Goal: Task Accomplishment & Management: Use online tool/utility

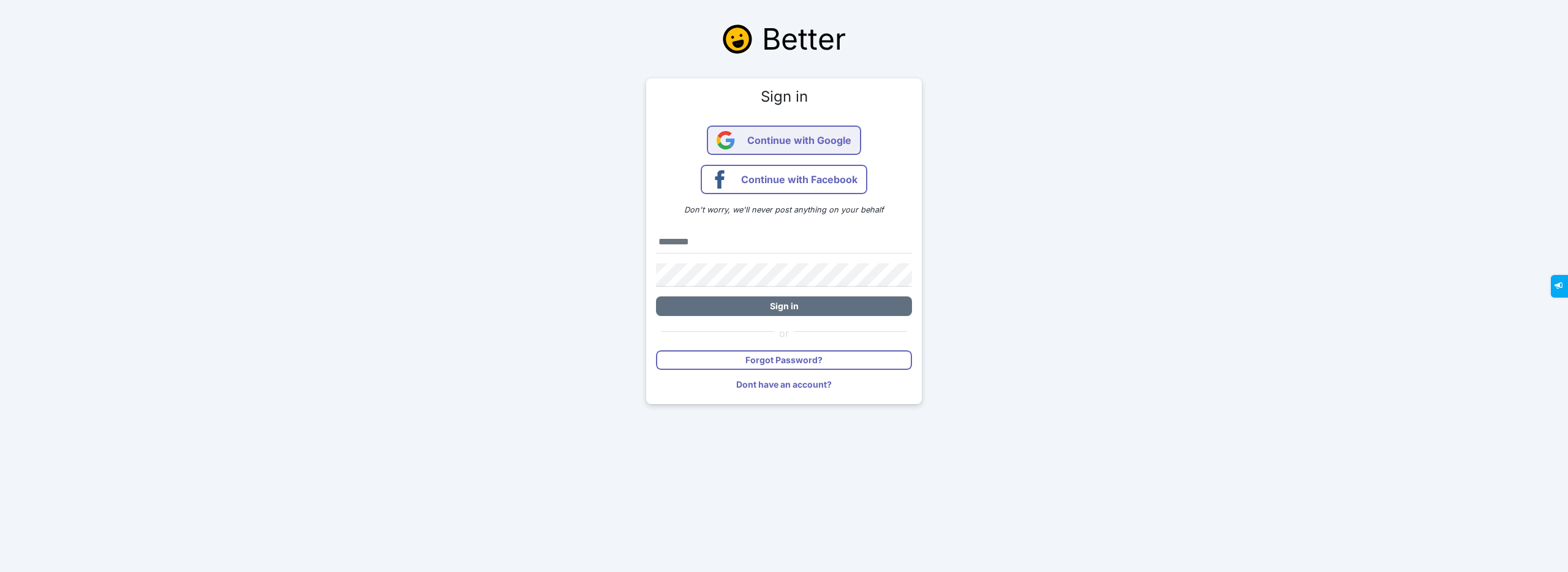
click at [752, 141] on span "Continue with Google" at bounding box center [799, 140] width 104 height 29
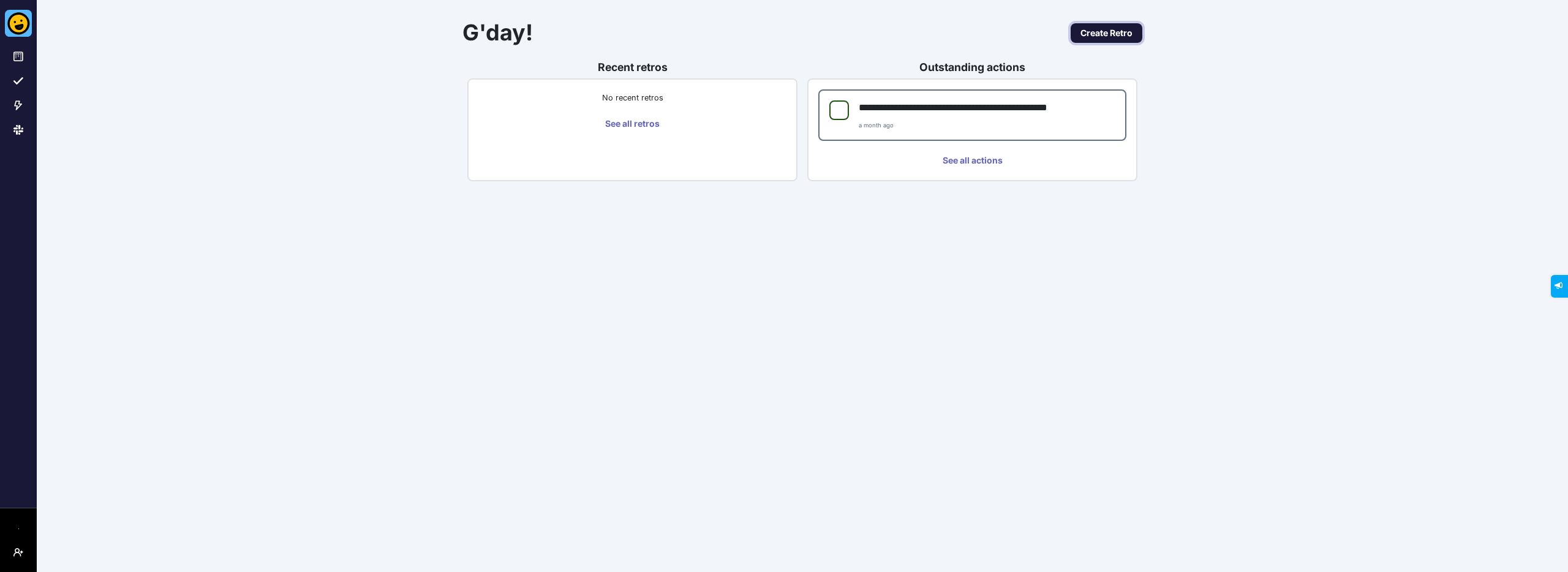
click at [1134, 31] on link "Create Retro" at bounding box center [1106, 33] width 71 height 19
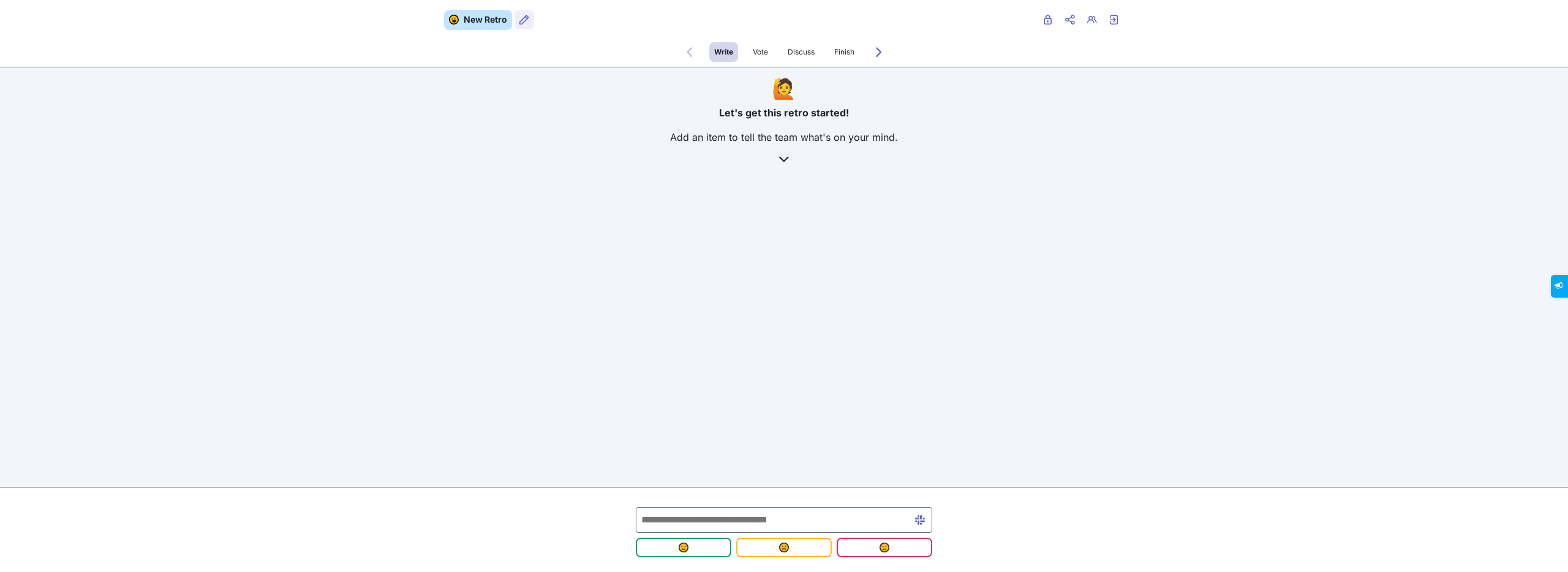
click at [530, 21] on button "Retro users" at bounding box center [524, 19] width 19 height 19
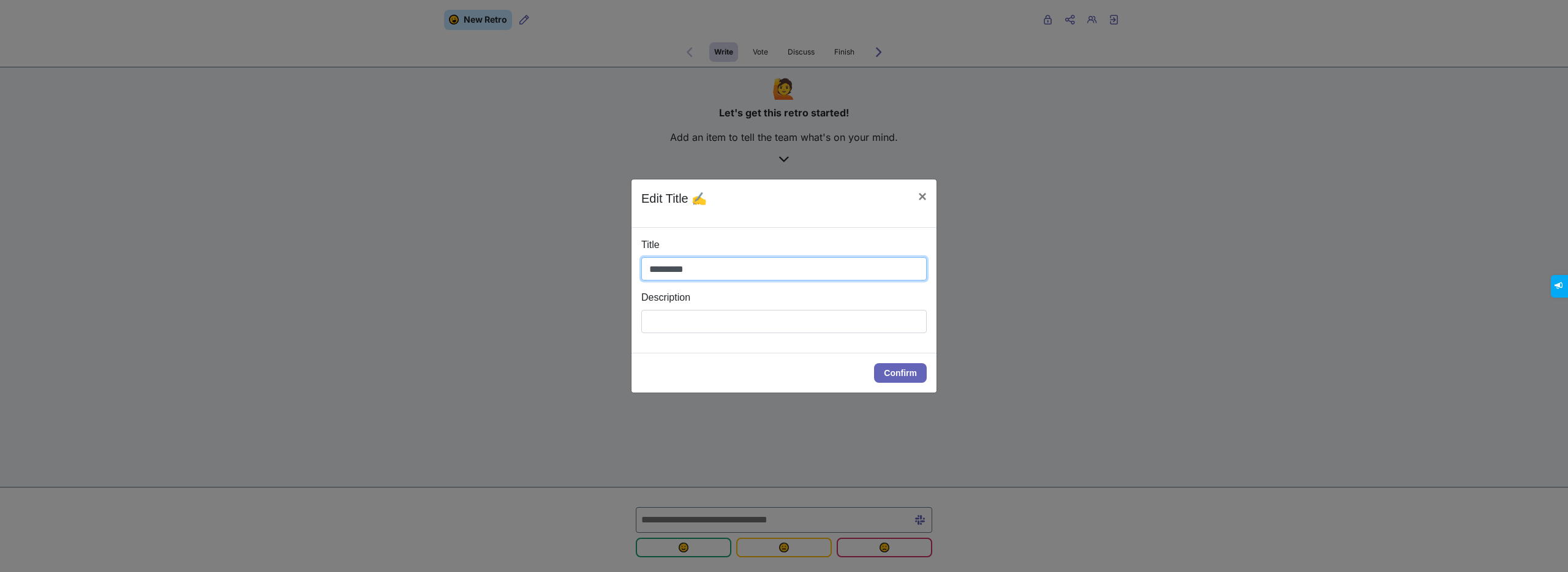
click at [698, 269] on input "*********" at bounding box center [784, 268] width 285 height 23
type input "*"
type input "**********"
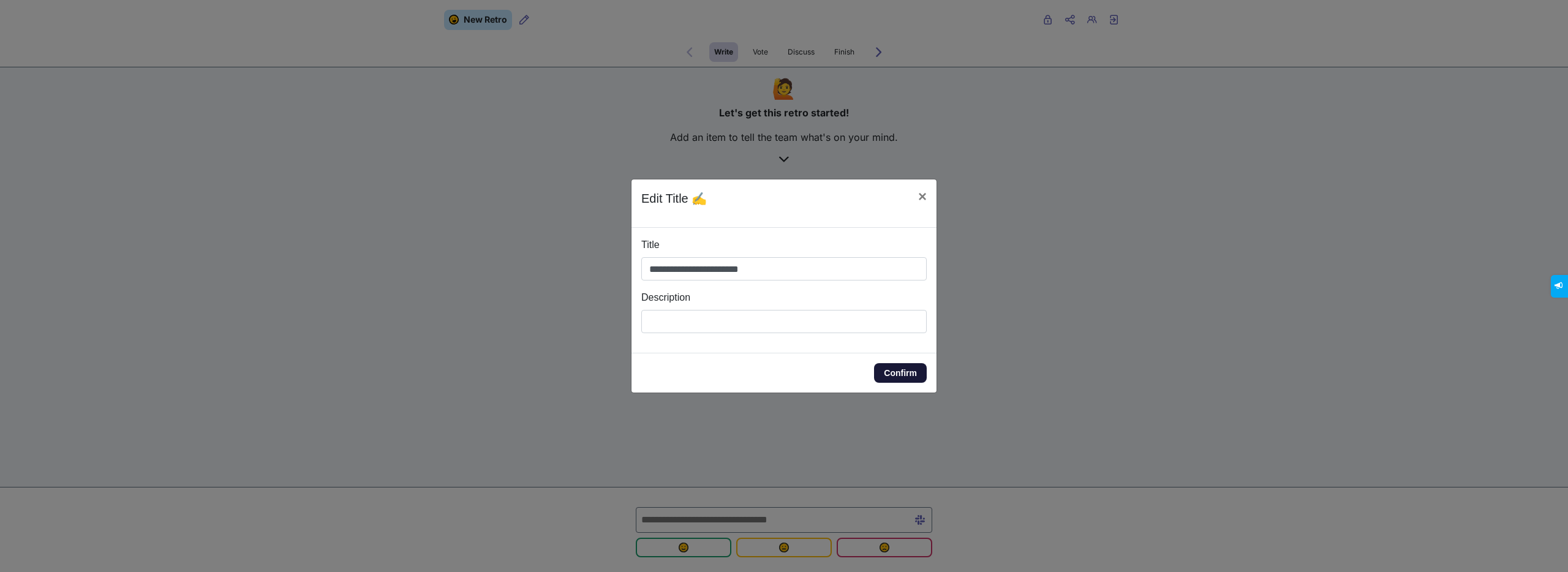
click at [905, 378] on button "Confirm" at bounding box center [901, 373] width 53 height 19
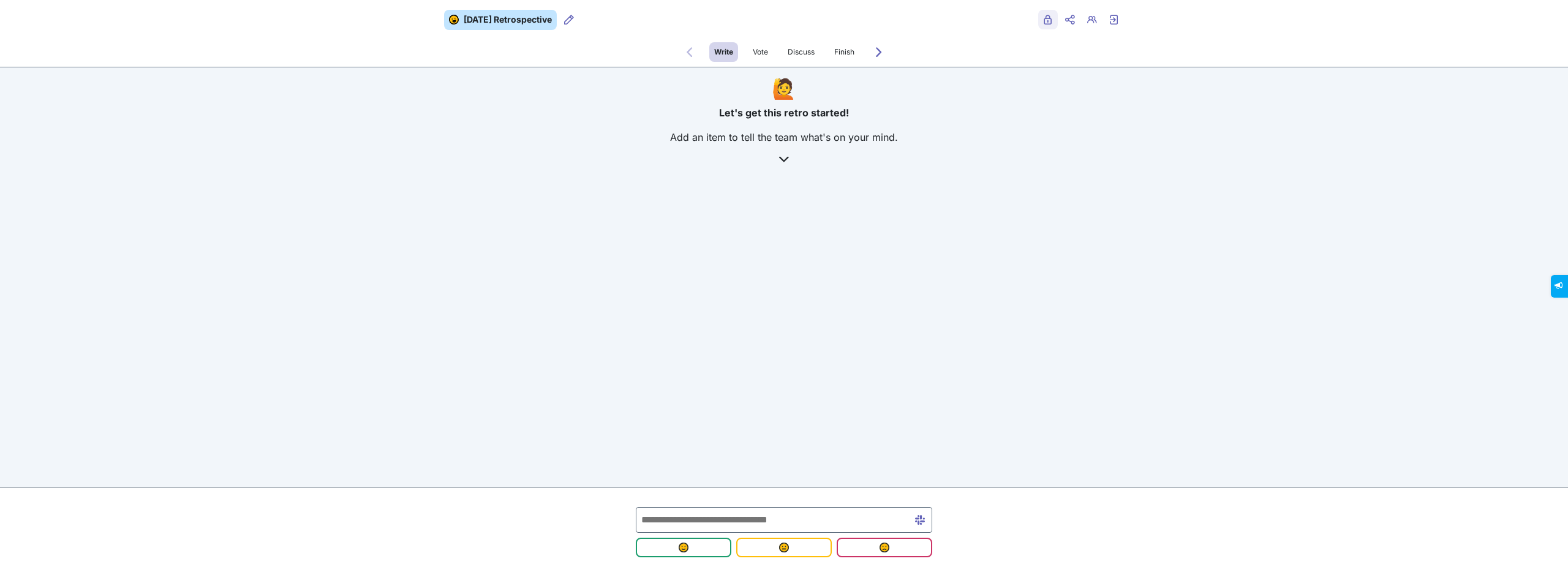
click at [1049, 20] on icon "Public" at bounding box center [1048, 19] width 10 height 10
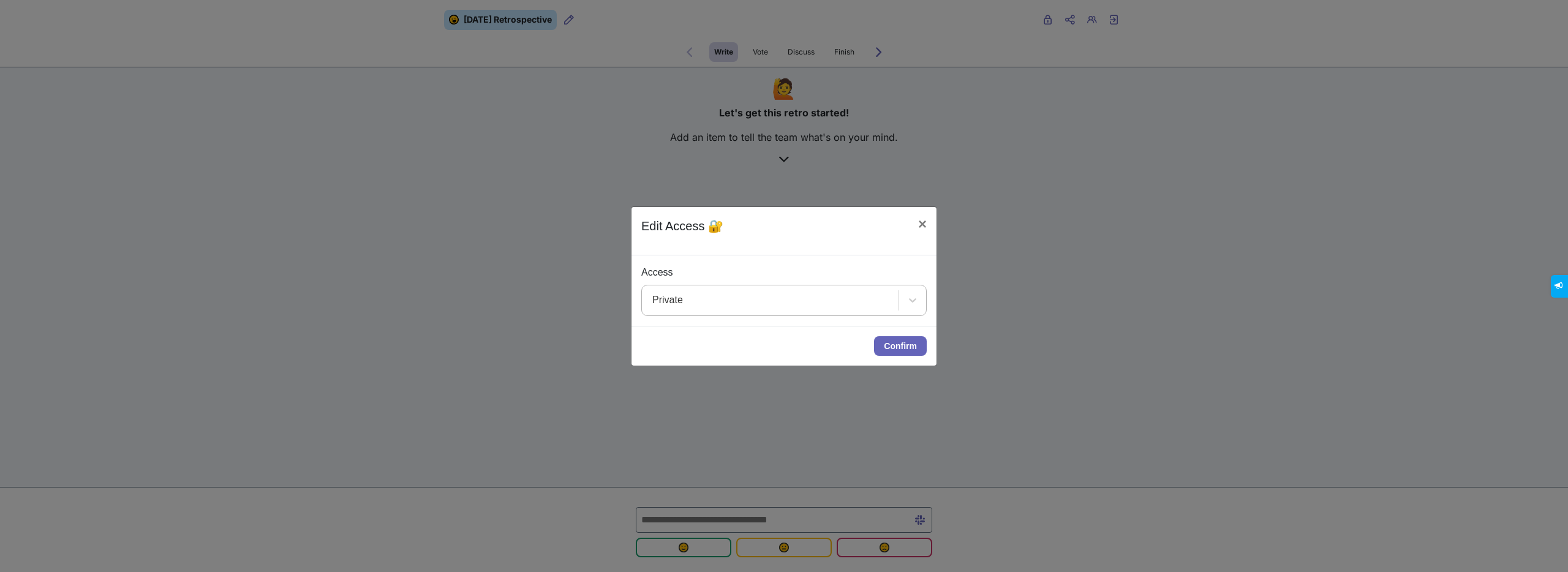
click at [875, 306] on div "Private" at bounding box center [771, 300] width 257 height 30
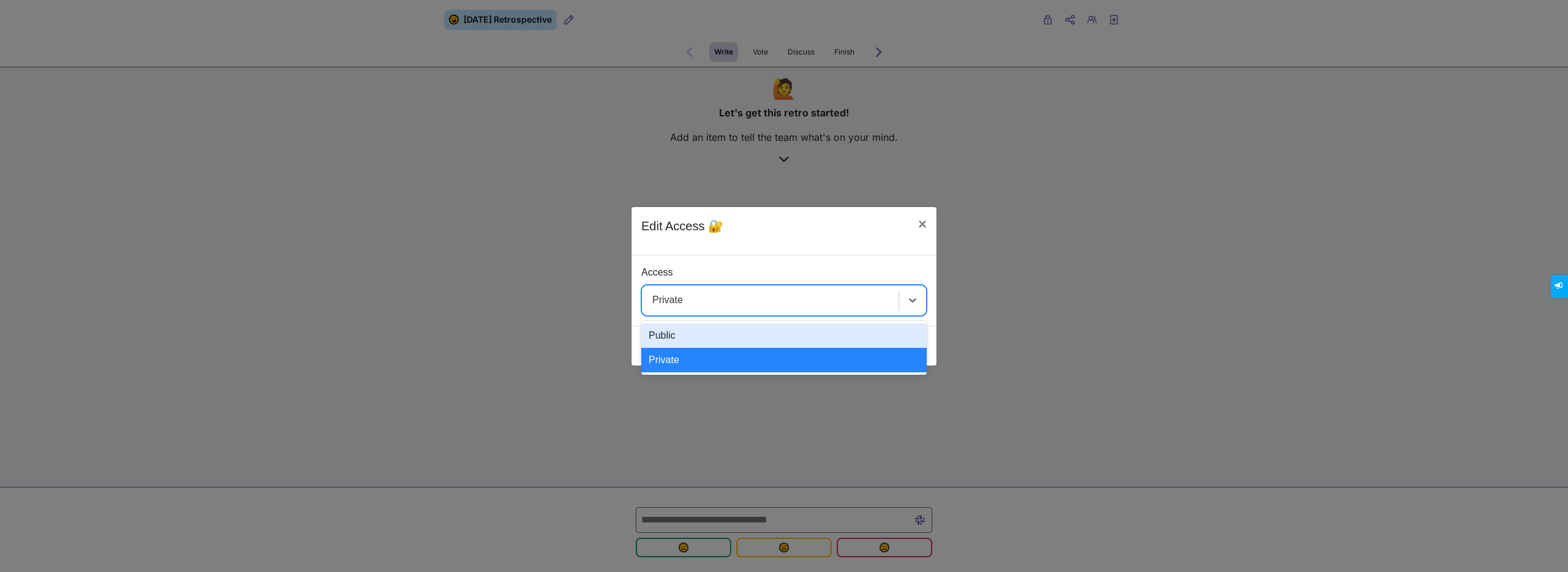
click at [734, 339] on div "Public" at bounding box center [784, 336] width 285 height 25
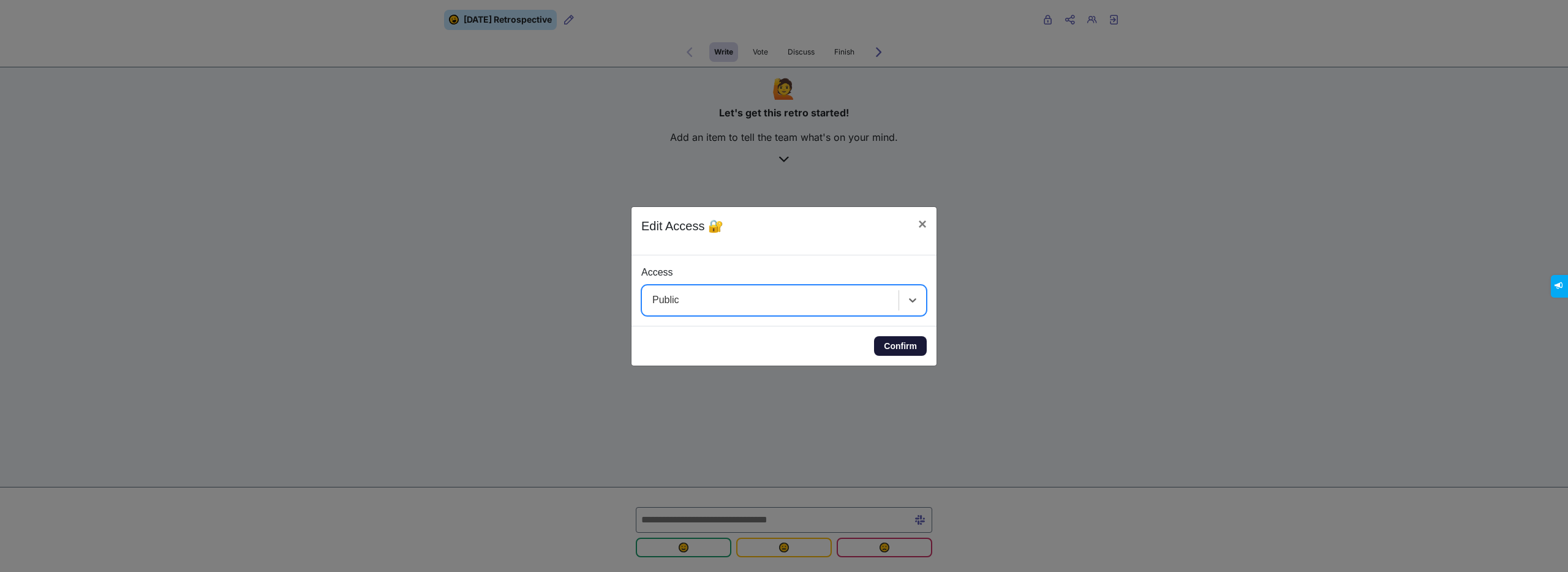
click at [909, 344] on button "Confirm" at bounding box center [901, 346] width 53 height 19
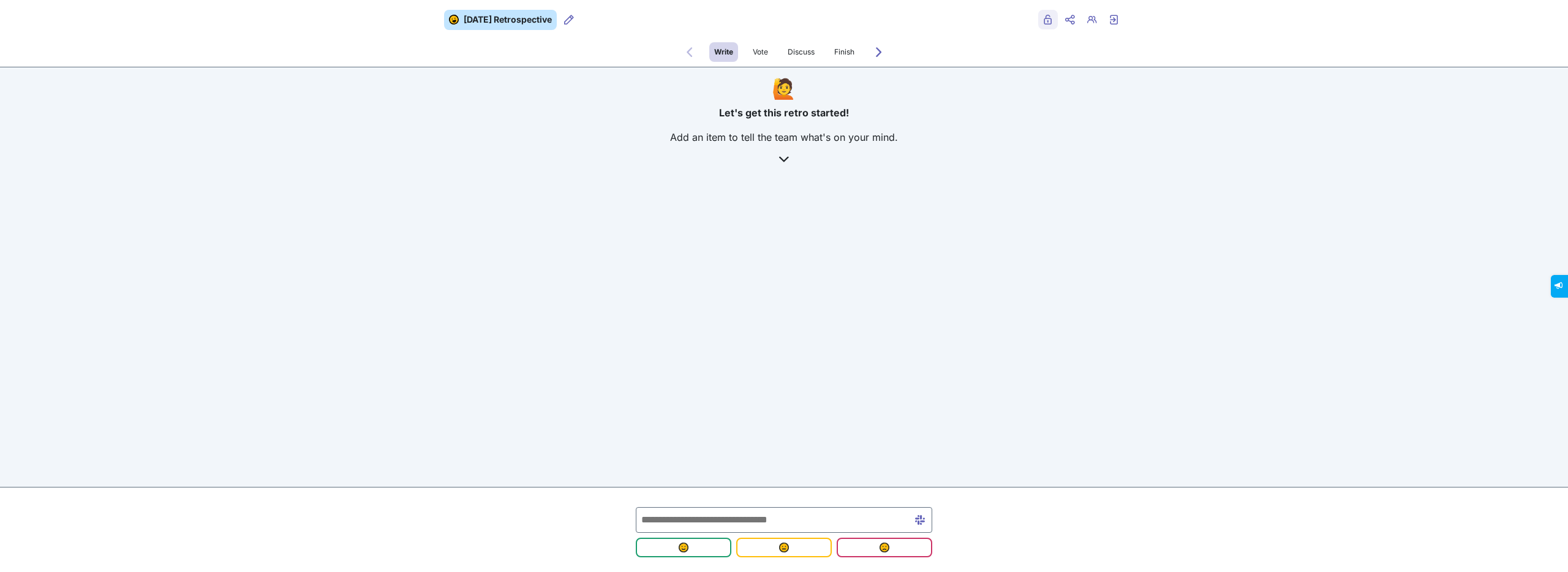
click at [1051, 24] on icon "Private" at bounding box center [1048, 19] width 10 height 10
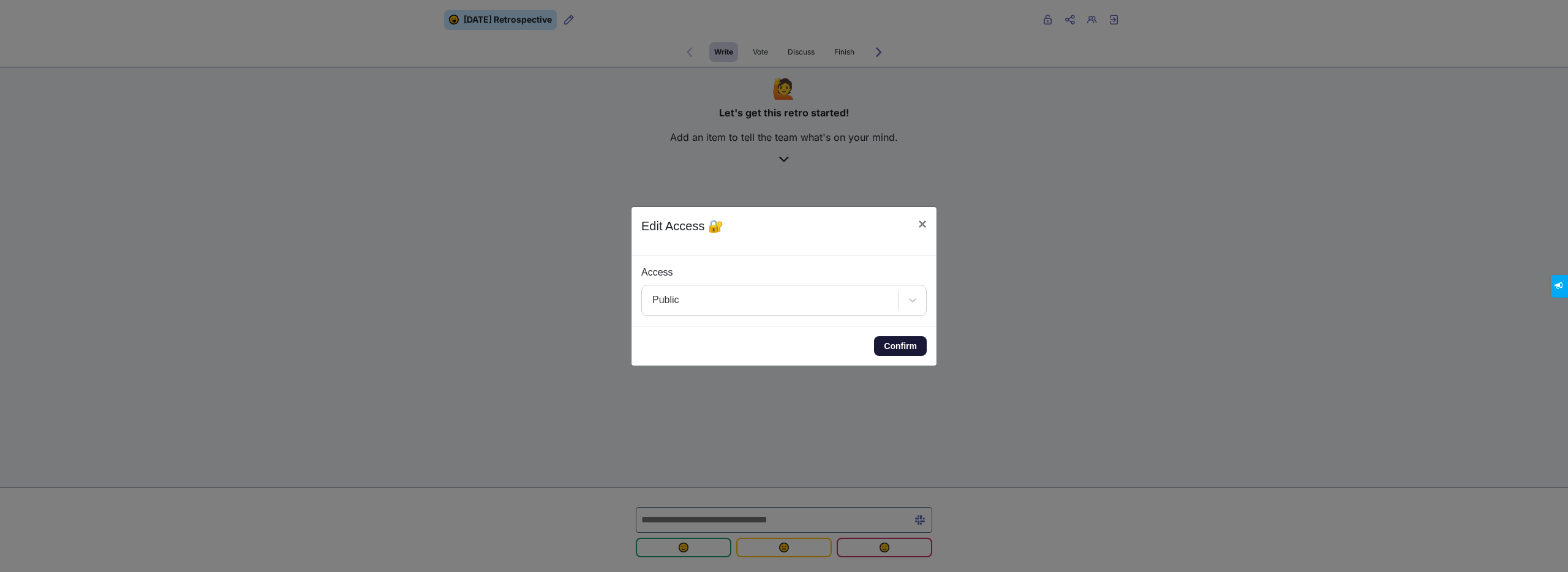
click at [905, 348] on button "Confirm" at bounding box center [901, 346] width 53 height 19
